Goal: Transaction & Acquisition: Purchase product/service

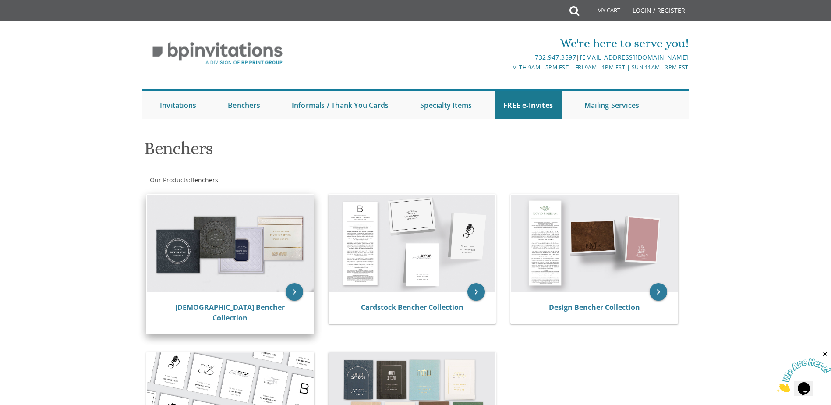
click at [243, 243] on img at bounding box center [230, 242] width 167 height 97
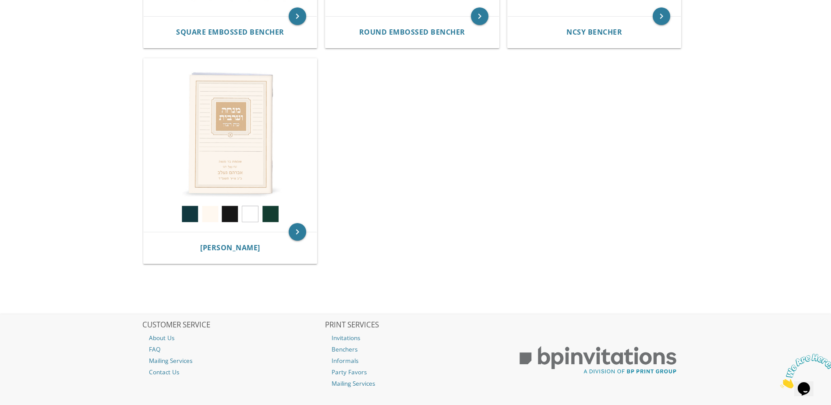
scroll to position [563, 0]
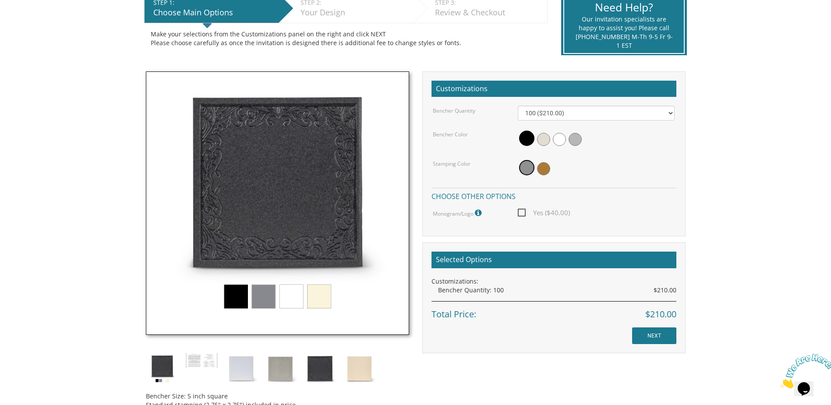
scroll to position [175, 0]
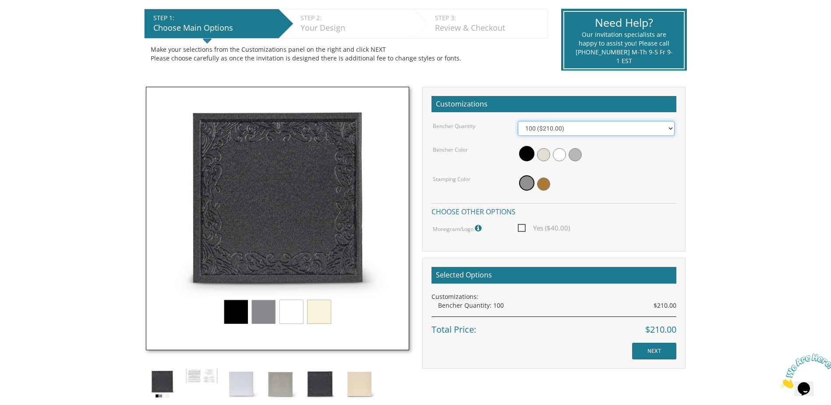
click at [588, 133] on select "100 ($210.00) 200 ($420.00) 300 ($630.00) 400 ($840.00) 500 ($1,050.00)" at bounding box center [595, 128] width 157 height 15
click at [724, 124] on body "My Cart {{shoppingcart.totalQuantityDisplay}} Total: {{shoppingcart.subtotal}} …" at bounding box center [415, 248] width 831 height 847
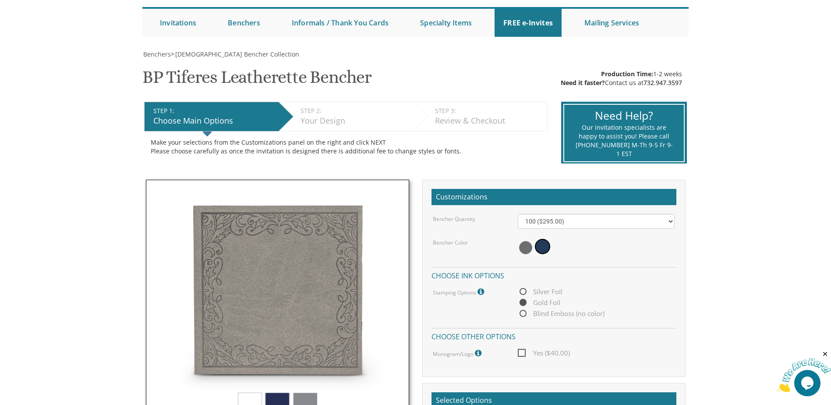
scroll to position [131, 0]
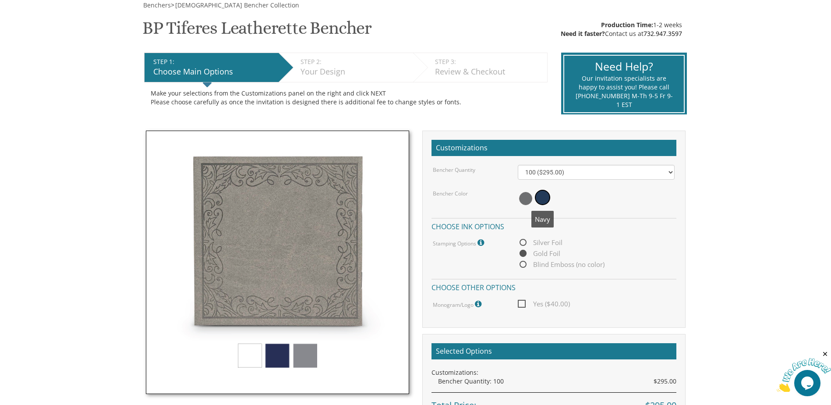
click at [544, 198] on span at bounding box center [542, 197] width 15 height 15
click at [283, 356] on img at bounding box center [277, 261] width 263 height 263
click at [252, 357] on img at bounding box center [277, 261] width 263 height 263
click at [299, 357] on img at bounding box center [277, 261] width 263 height 263
click at [525, 194] on span at bounding box center [525, 198] width 13 height 13
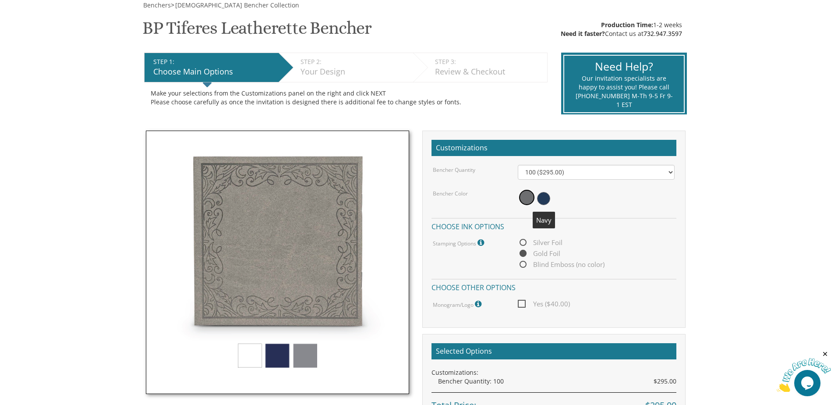
click at [545, 197] on span at bounding box center [543, 198] width 13 height 13
click at [546, 194] on span at bounding box center [542, 197] width 15 height 15
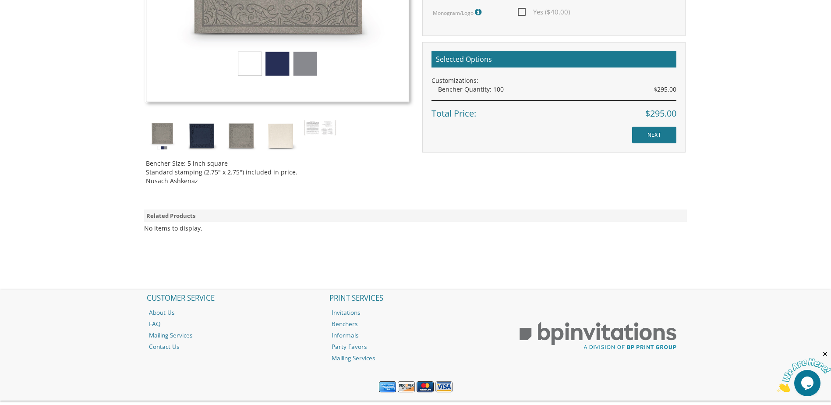
scroll to position [438, 0]
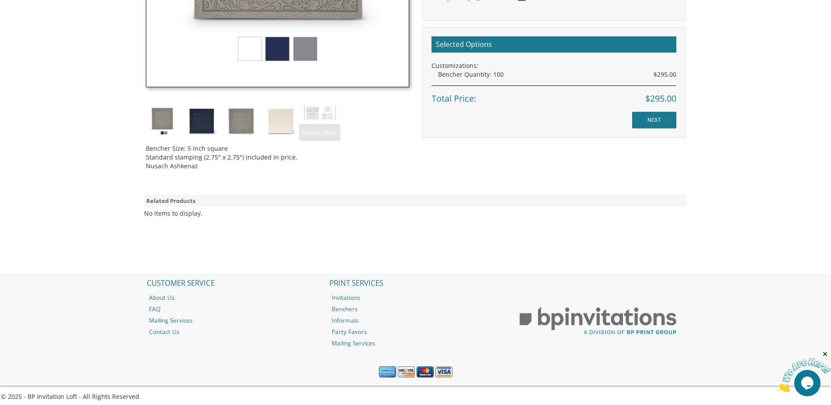
click at [310, 106] on img at bounding box center [319, 113] width 33 height 17
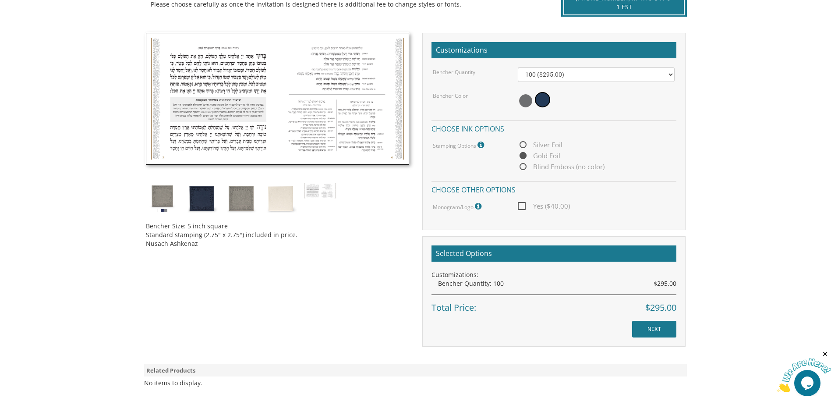
scroll to position [228, 0]
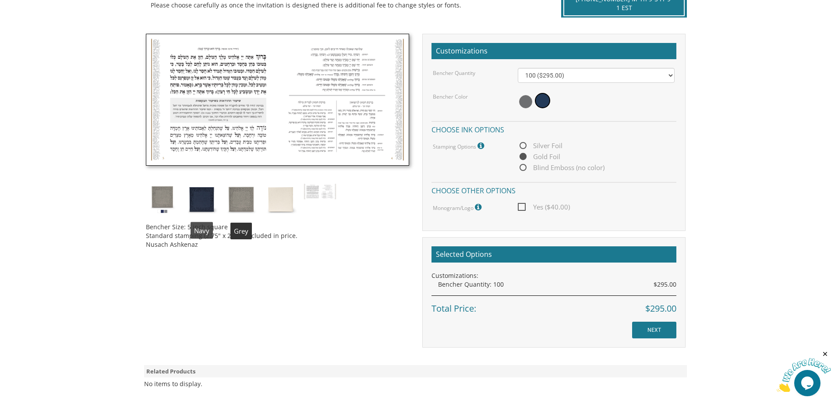
click at [200, 200] on img at bounding box center [201, 199] width 33 height 33
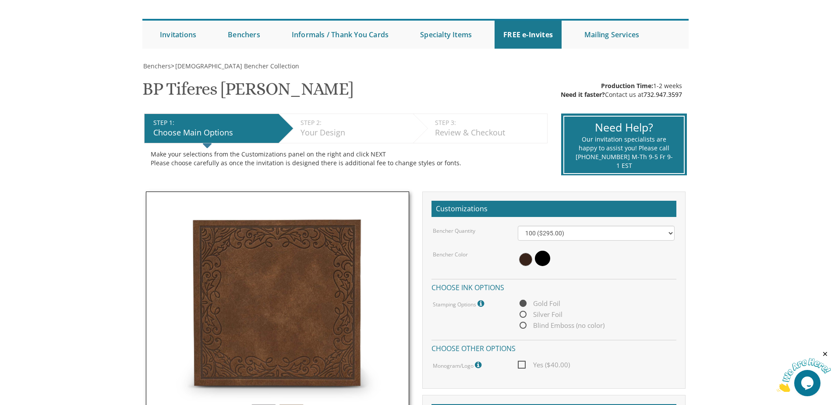
scroll to position [88, 0]
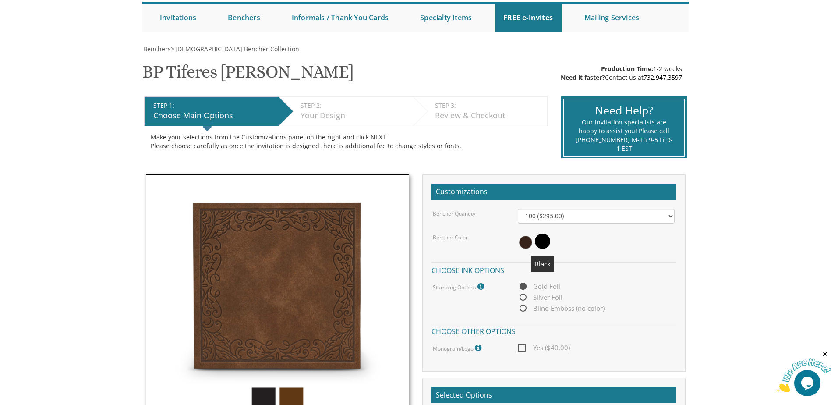
click at [543, 241] on span at bounding box center [542, 240] width 15 height 15
click at [523, 243] on span at bounding box center [525, 242] width 13 height 13
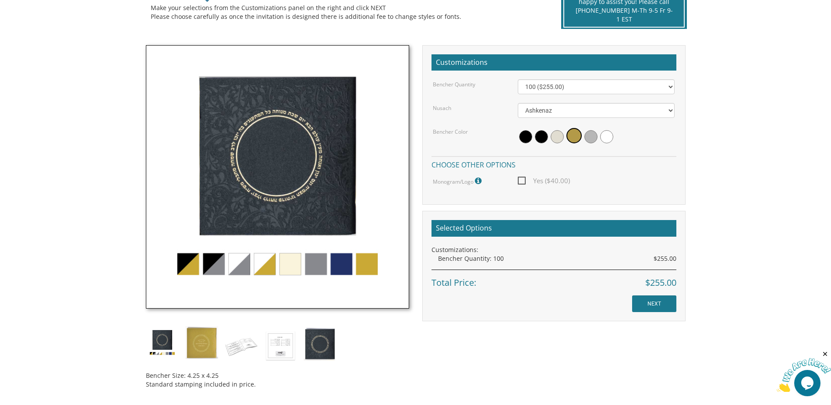
scroll to position [219, 0]
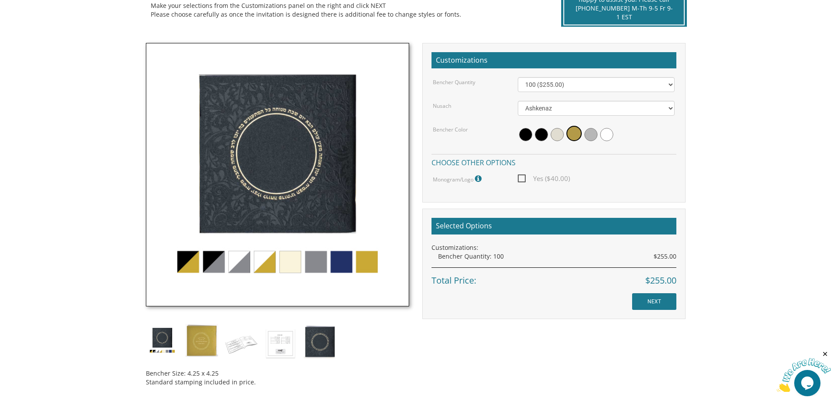
click at [342, 256] on img at bounding box center [277, 174] width 263 height 263
click at [343, 264] on img at bounding box center [277, 174] width 263 height 263
click at [538, 130] on span at bounding box center [541, 134] width 13 height 13
click at [525, 135] on span at bounding box center [525, 134] width 13 height 13
click at [242, 344] on img at bounding box center [241, 343] width 33 height 39
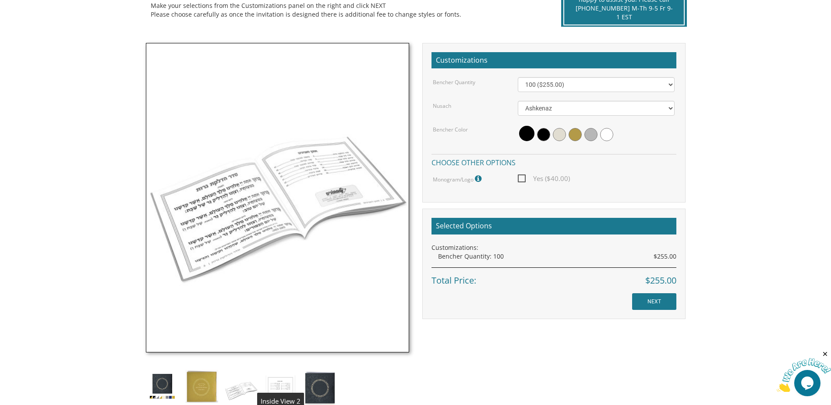
click at [275, 384] on img at bounding box center [280, 389] width 33 height 39
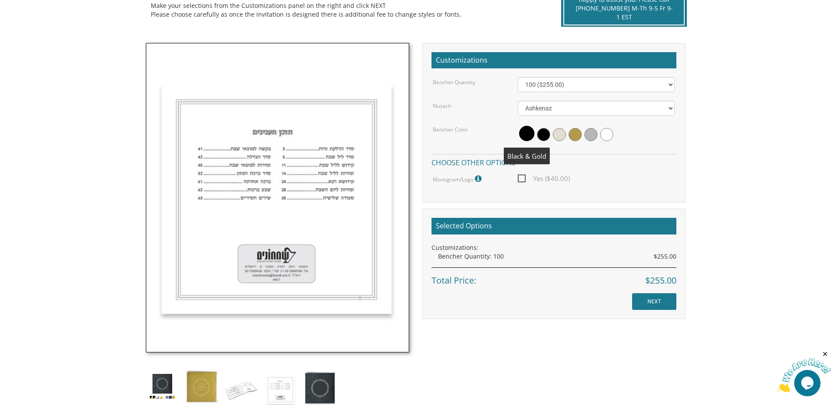
click at [523, 134] on span at bounding box center [526, 133] width 15 height 15
click at [541, 134] on span at bounding box center [543, 134] width 13 height 13
click at [578, 135] on span at bounding box center [574, 134] width 13 height 13
click at [205, 387] on img at bounding box center [201, 386] width 33 height 33
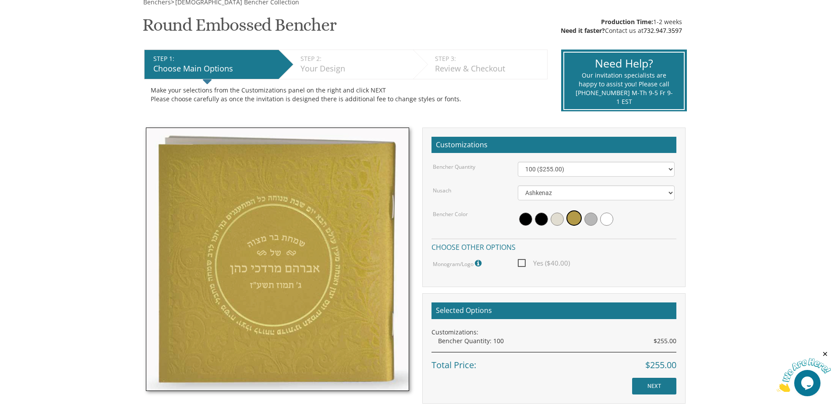
scroll to position [136, 0]
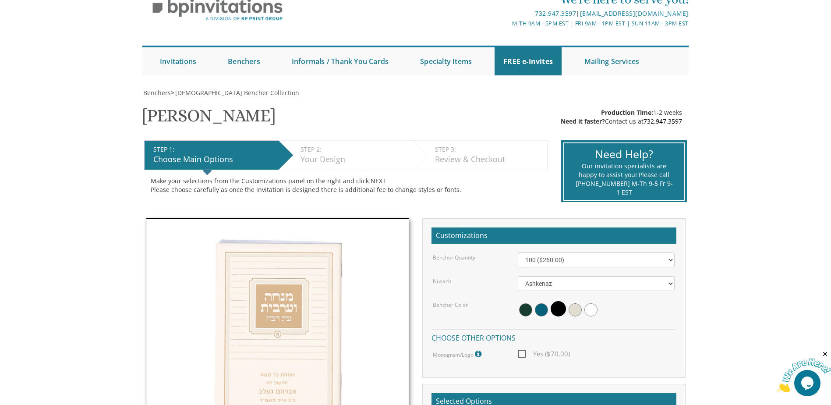
scroll to position [88, 0]
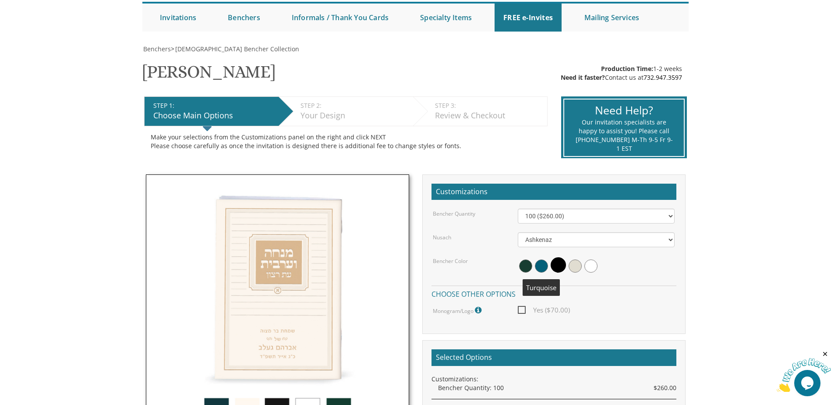
click at [540, 264] on span at bounding box center [541, 265] width 13 height 13
click at [541, 264] on span at bounding box center [542, 264] width 15 height 15
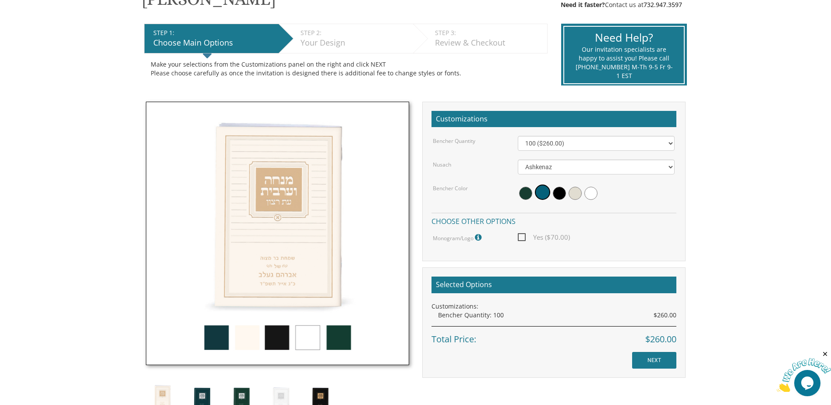
scroll to position [175, 0]
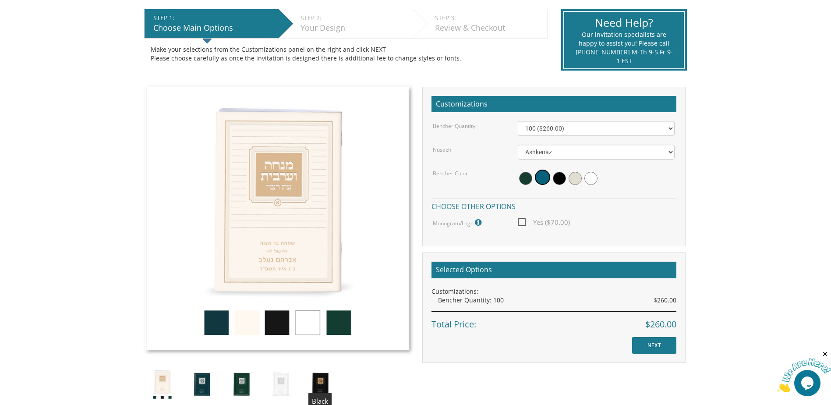
click at [320, 387] on img at bounding box center [319, 383] width 33 height 33
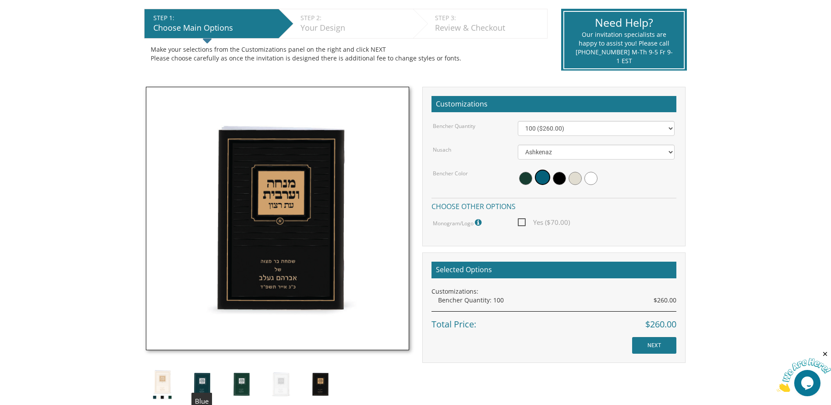
click at [204, 380] on img at bounding box center [201, 383] width 33 height 33
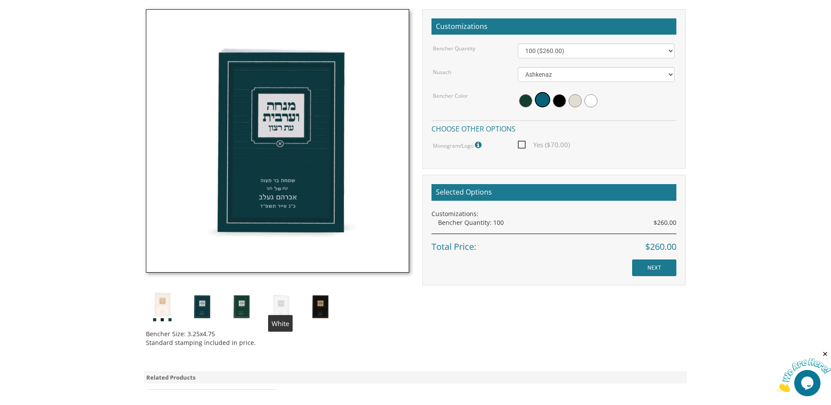
scroll to position [306, 0]
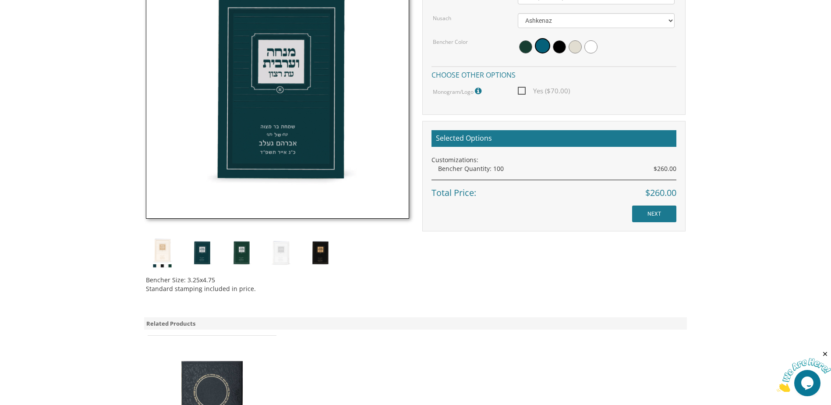
click at [164, 250] on img at bounding box center [162, 252] width 33 height 33
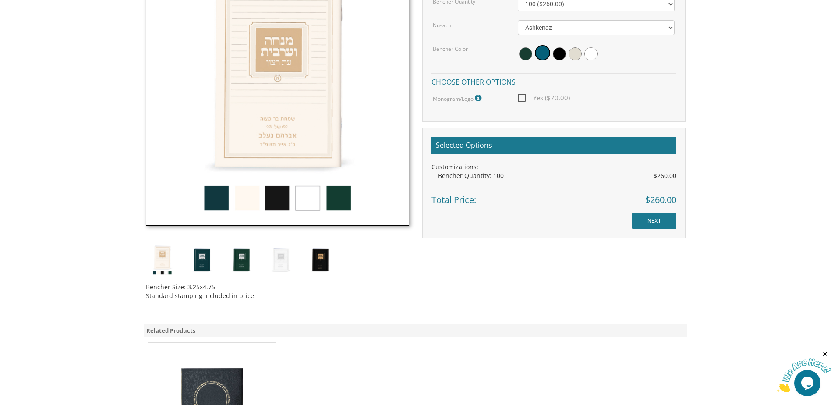
scroll to position [350, 0]
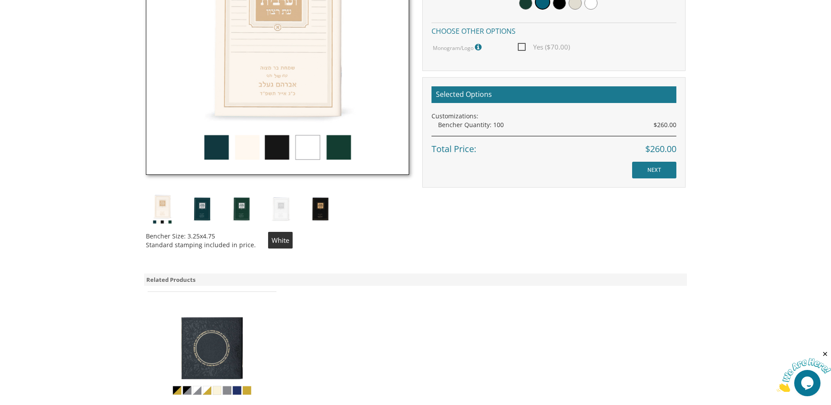
drag, startPoint x: 277, startPoint y: 208, endPoint x: 292, endPoint y: 232, distance: 27.6
click at [277, 209] on img at bounding box center [280, 208] width 33 height 33
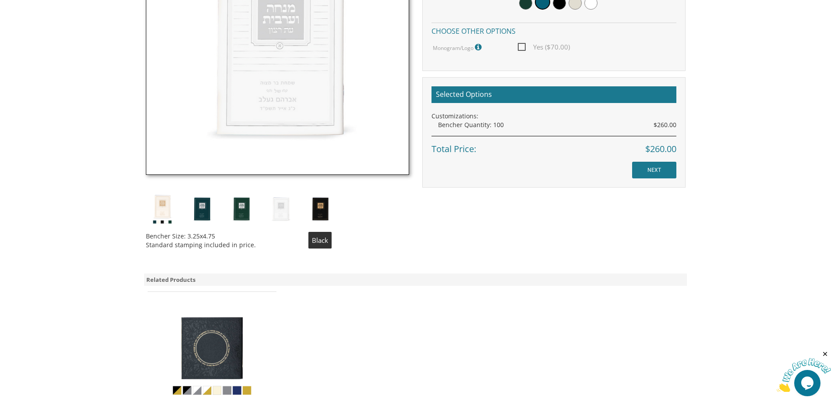
click at [317, 210] on img at bounding box center [319, 208] width 33 height 33
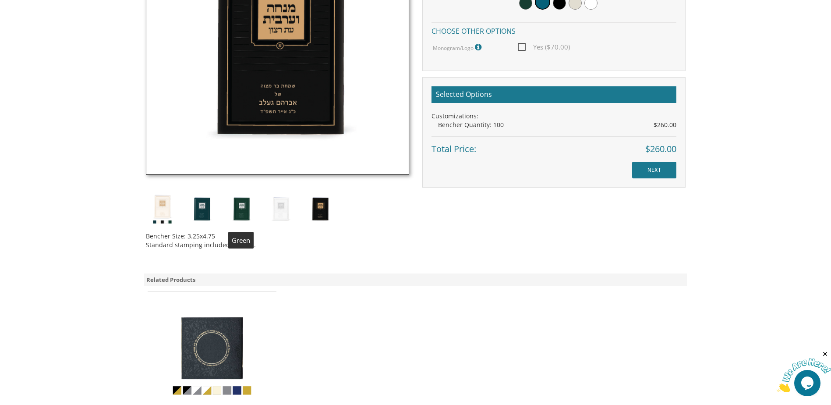
click at [246, 207] on img at bounding box center [241, 208] width 33 height 33
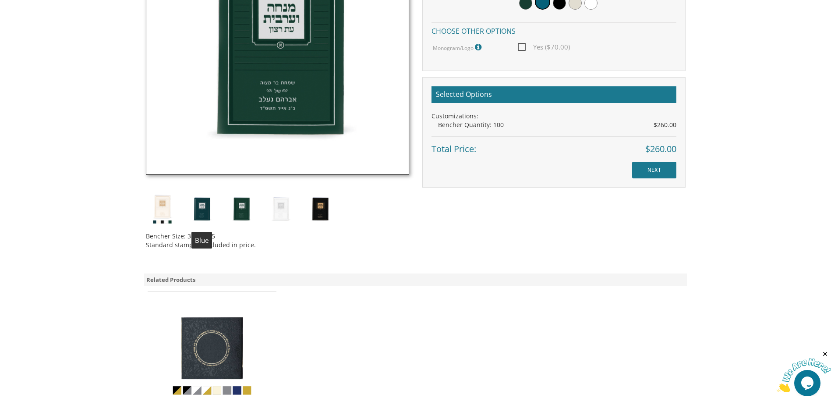
click at [208, 206] on img at bounding box center [201, 208] width 33 height 33
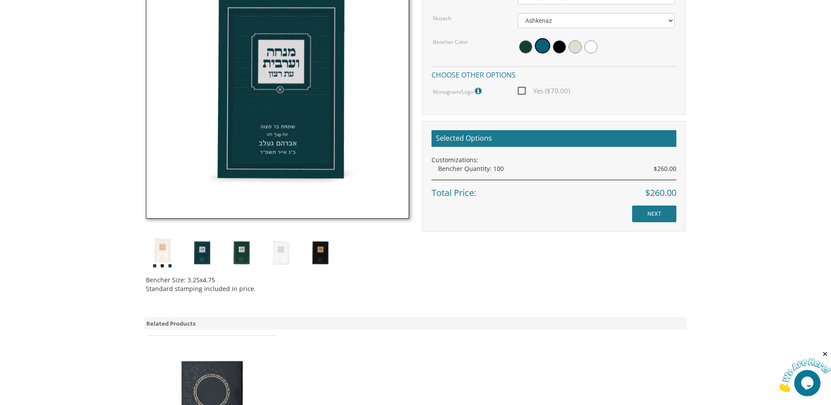
scroll to position [263, 0]
